Goal: Task Accomplishment & Management: Complete application form

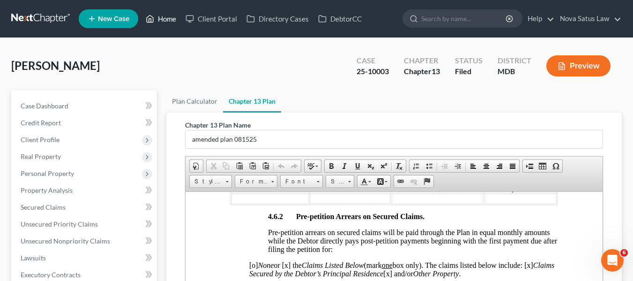
click at [160, 18] on link "Home" at bounding box center [161, 18] width 40 height 17
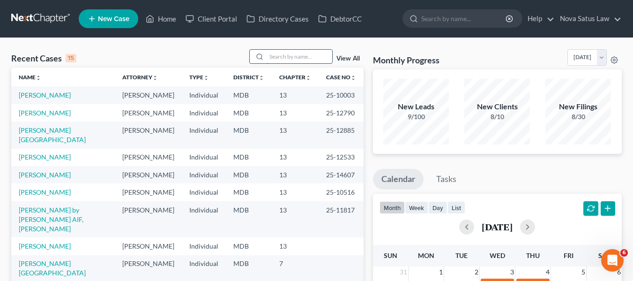
click at [287, 60] on input "search" at bounding box center [299, 57] width 66 height 14
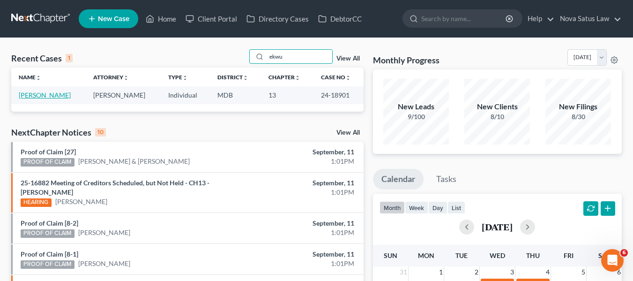
type input "ekwu"
click at [54, 94] on link "[PERSON_NAME]" at bounding box center [45, 95] width 52 height 8
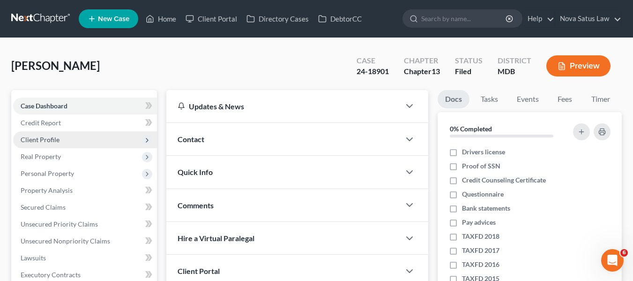
click at [48, 137] on span "Client Profile" at bounding box center [40, 139] width 39 height 8
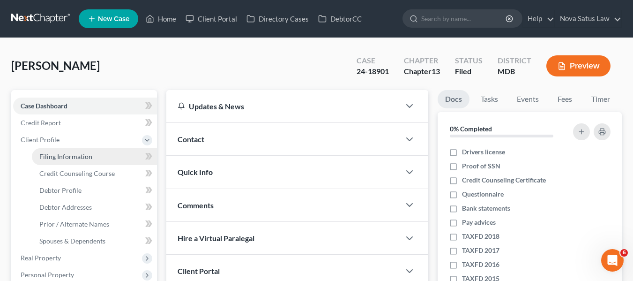
click at [86, 157] on span "Filing Information" at bounding box center [65, 156] width 53 height 8
select select "1"
select select "0"
select select "3"
select select "38"
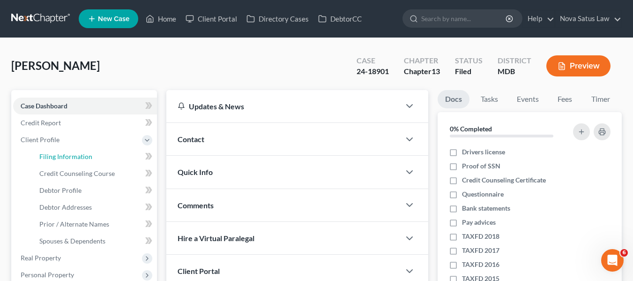
select select "0"
select select "21"
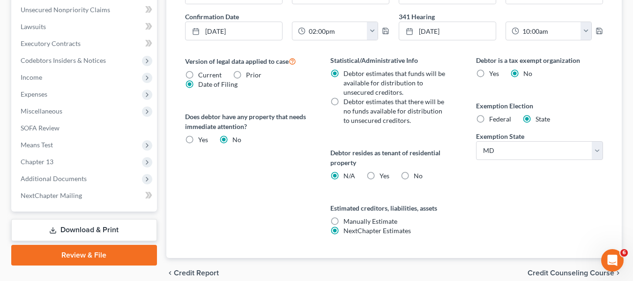
scroll to position [375, 0]
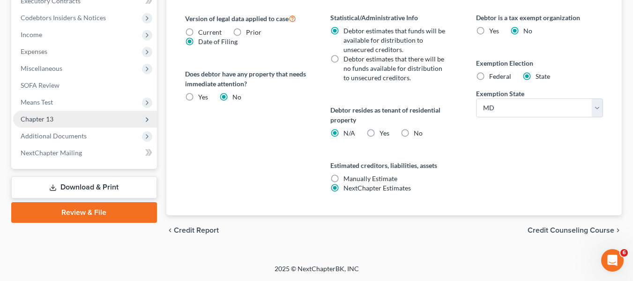
click at [42, 120] on span "Chapter 13" at bounding box center [37, 119] width 33 height 8
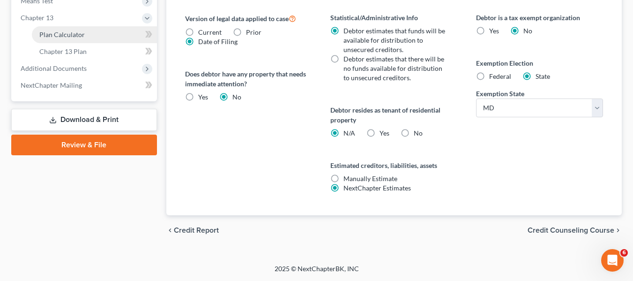
scroll to position [274, 0]
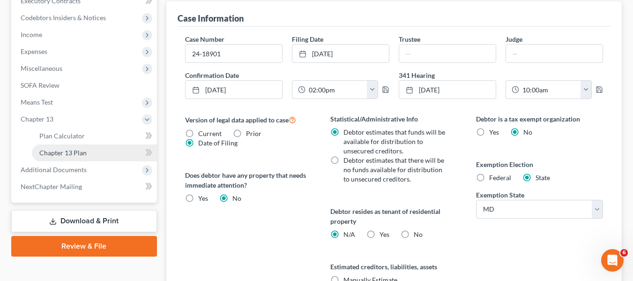
click at [59, 150] on span "Chapter 13 Plan" at bounding box center [62, 152] width 47 height 8
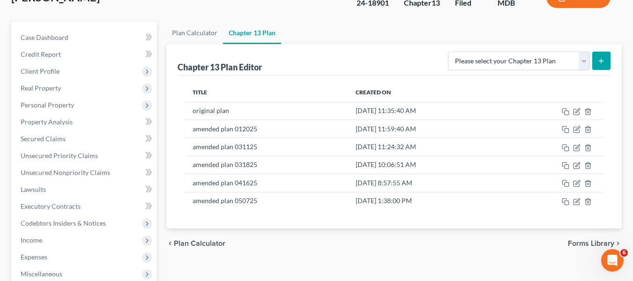
scroll to position [102, 0]
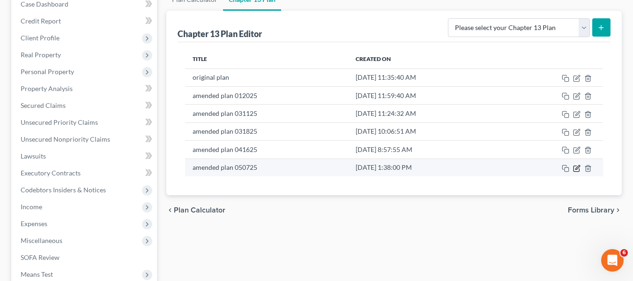
click at [574, 170] on icon "button" at bounding box center [576, 168] width 6 height 6
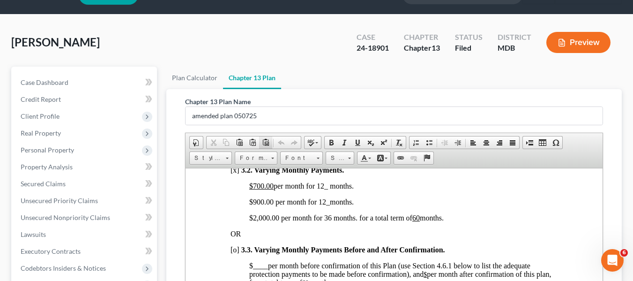
scroll to position [0, 0]
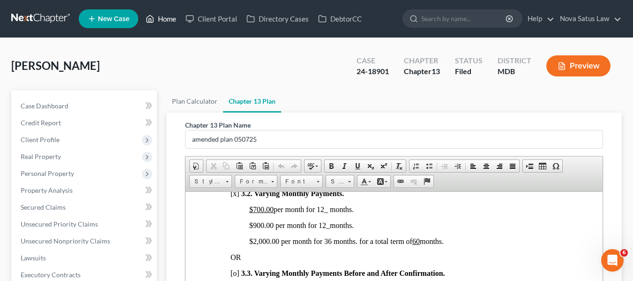
click at [164, 17] on link "Home" at bounding box center [161, 18] width 40 height 17
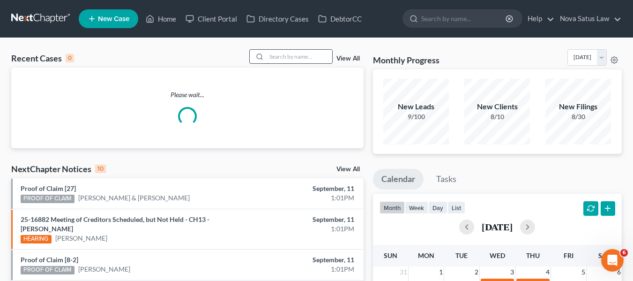
click at [311, 54] on input "search" at bounding box center [299, 57] width 66 height 14
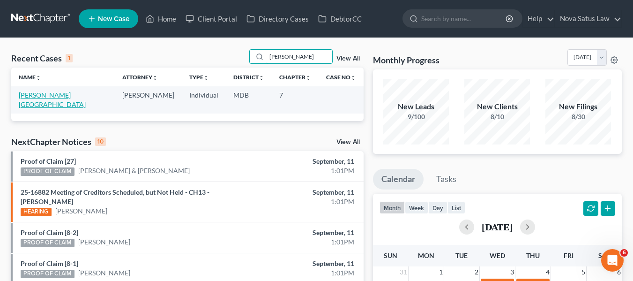
type input "[PERSON_NAME]"
click at [40, 96] on link "[PERSON_NAME][GEOGRAPHIC_DATA]" at bounding box center [52, 99] width 67 height 17
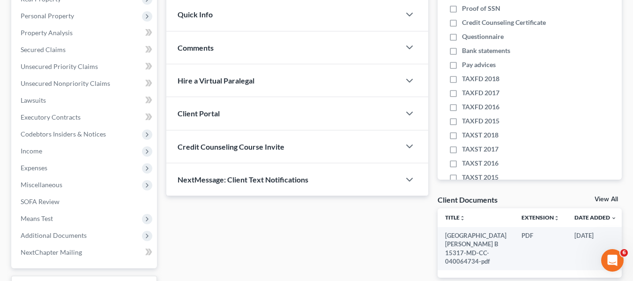
scroll to position [158, 0]
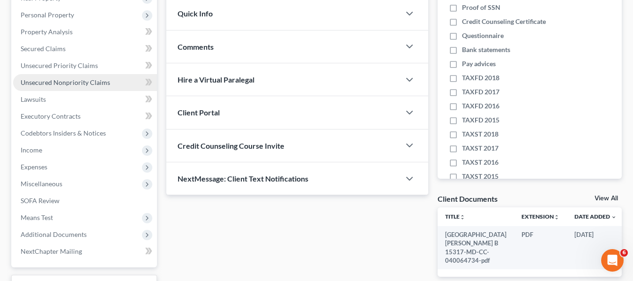
click at [35, 84] on span "Unsecured Nonpriority Claims" at bounding box center [65, 82] width 89 height 8
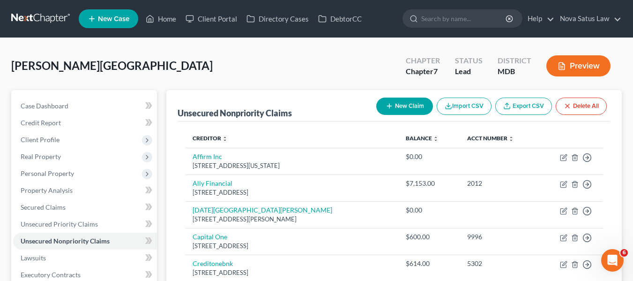
click at [411, 104] on button "New Claim" at bounding box center [404, 105] width 57 height 17
select select "0"
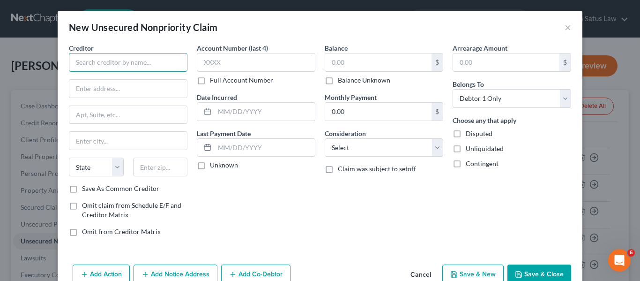
click at [117, 60] on input "text" at bounding box center [128, 62] width 118 height 19
type input "Sezzle Inc"
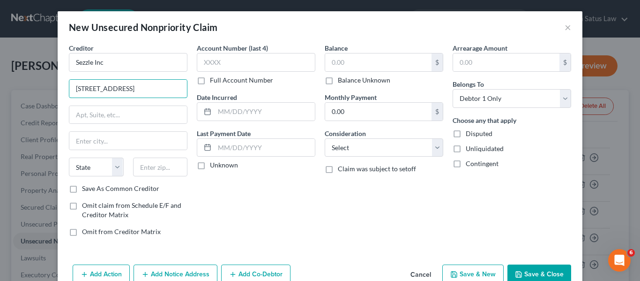
type input "[STREET_ADDRESS]"
click at [147, 163] on input "text" at bounding box center [160, 166] width 55 height 19
type input "55402"
type input "[GEOGRAPHIC_DATA]"
select select "24"
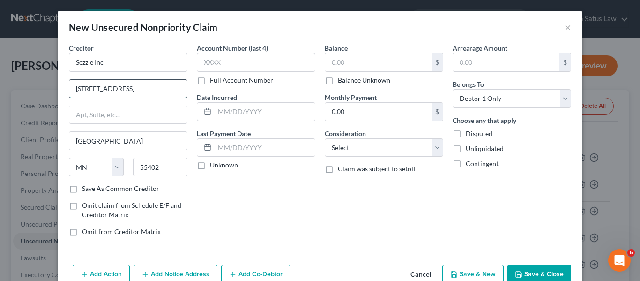
click at [163, 90] on input "[STREET_ADDRESS]" at bounding box center [128, 89] width 118 height 18
type input "[STREET_ADDRESS]"
click at [529, 273] on button "Save & Close" at bounding box center [539, 274] width 64 height 20
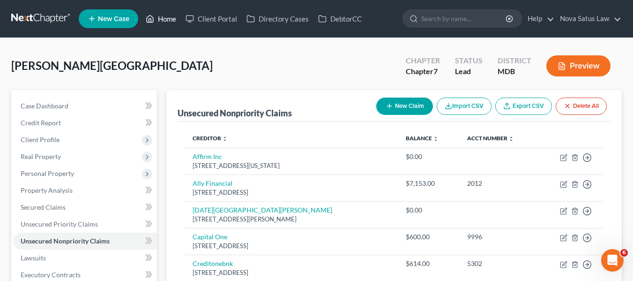
click at [172, 20] on link "Home" at bounding box center [161, 18] width 40 height 17
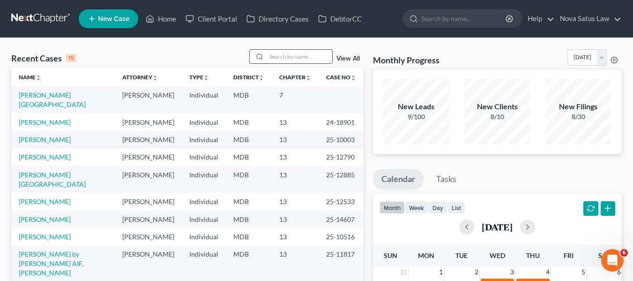
click at [271, 52] on input "search" at bounding box center [299, 57] width 66 height 14
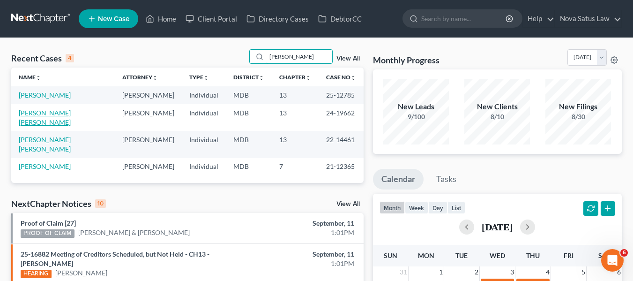
type input "[PERSON_NAME]"
click at [34, 114] on link "[PERSON_NAME] [PERSON_NAME]" at bounding box center [45, 117] width 52 height 17
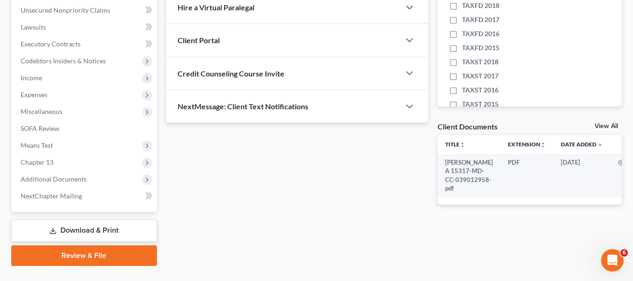
scroll to position [251, 0]
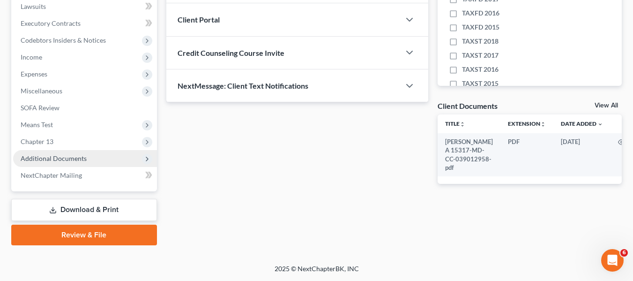
click at [51, 157] on span "Additional Documents" at bounding box center [54, 158] width 66 height 8
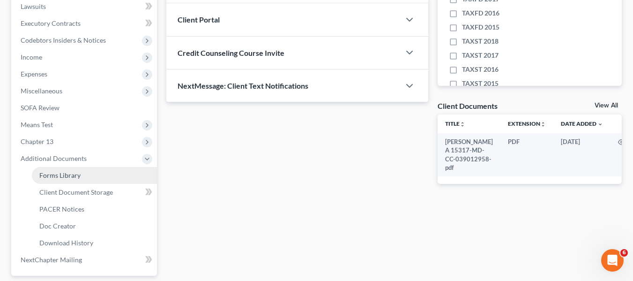
click at [50, 177] on span "Forms Library" at bounding box center [59, 175] width 41 height 8
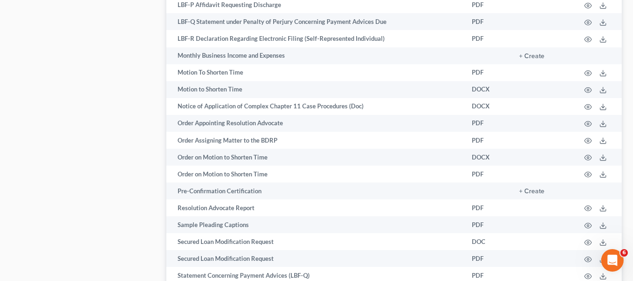
scroll to position [1107, 0]
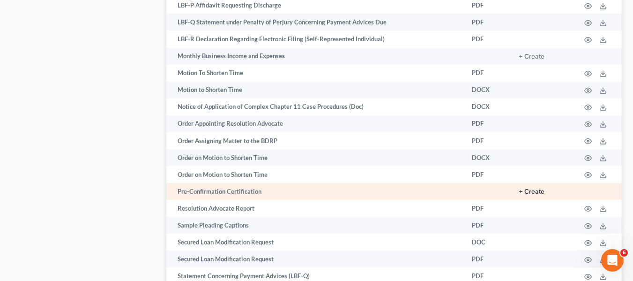
click at [527, 191] on button "+ Create" at bounding box center [531, 191] width 25 height 7
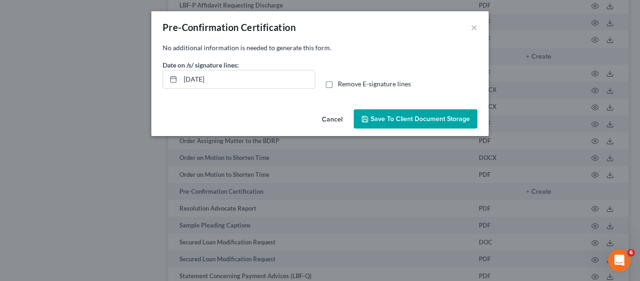
click at [412, 113] on button "Save to Client Document Storage" at bounding box center [416, 119] width 124 height 20
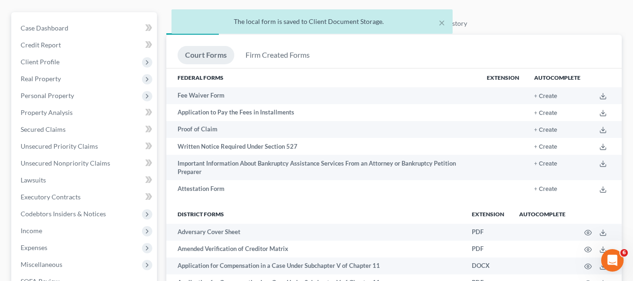
scroll to position [0, 0]
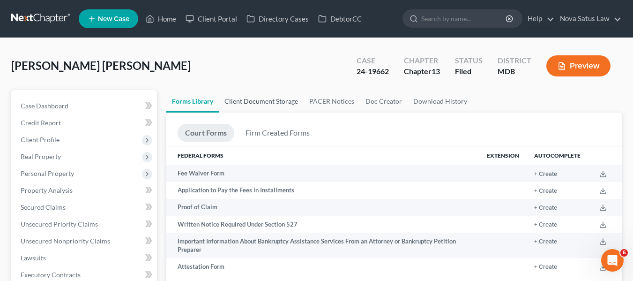
click at [263, 99] on link "Client Document Storage" at bounding box center [261, 101] width 85 height 22
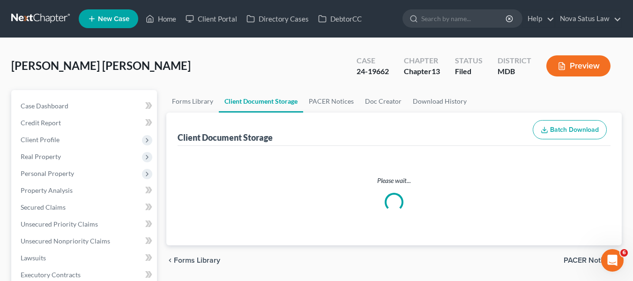
select select "14"
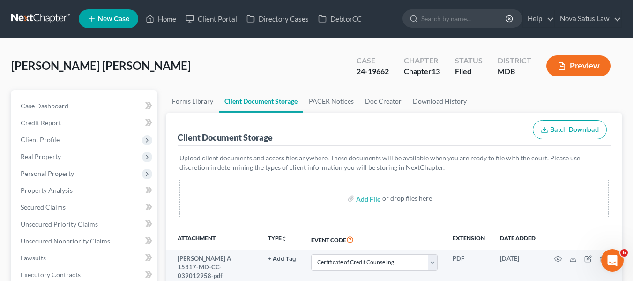
click at [345, 181] on div "Add File or drop files here" at bounding box center [393, 197] width 429 height 37
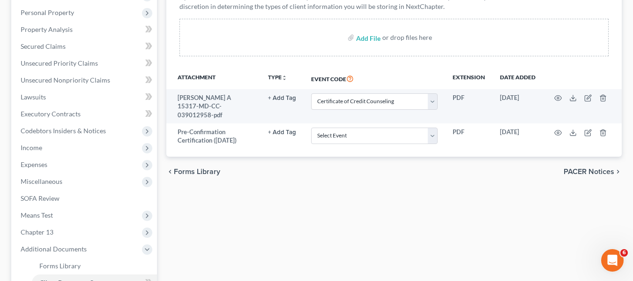
scroll to position [161, 0]
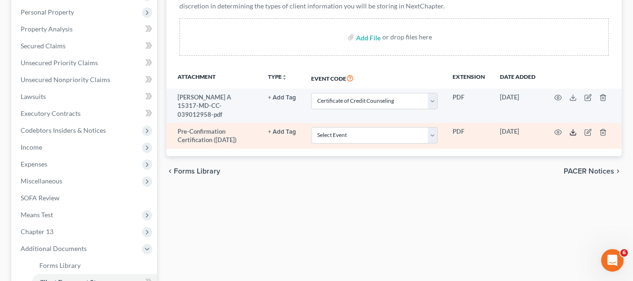
click at [571, 128] on icon at bounding box center [572, 131] width 7 height 7
